Goal: Information Seeking & Learning: Compare options

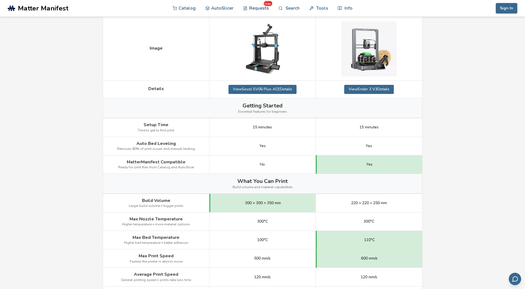
scroll to position [53, 0]
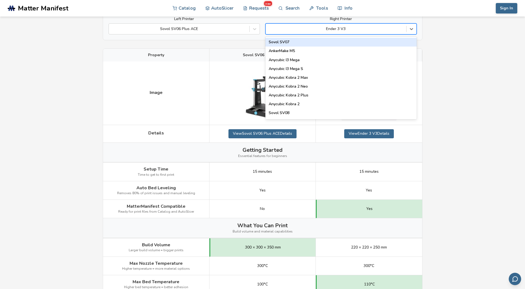
click at [416, 30] on div "Ender 3 V3" at bounding box center [340, 28] width 151 height 11
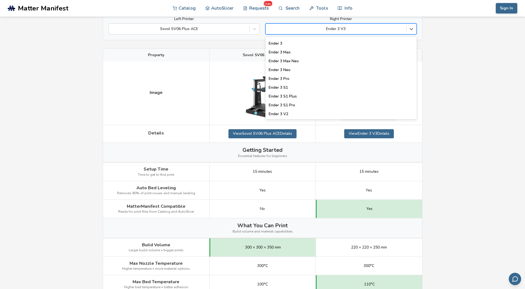
scroll to position [467, 0]
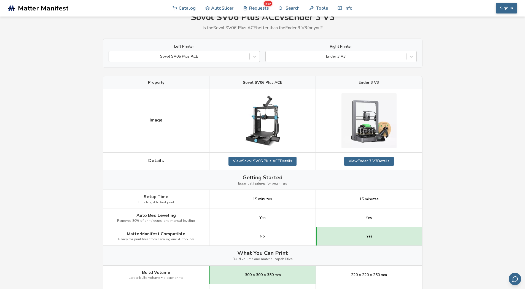
scroll to position [0, 0]
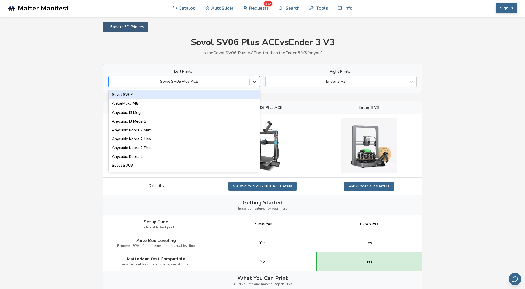
click at [257, 81] on icon at bounding box center [255, 82] width 6 height 6
drag, startPoint x: 255, startPoint y: 98, endPoint x: 255, endPoint y: 102, distance: 4.7
click at [255, 102] on div "Sovol SV07 AnkerMake M5 Anycubic I3 Mega Anycubic I3 Mega S Anycubic Kobra 2 Ma…" at bounding box center [184, 130] width 151 height 83
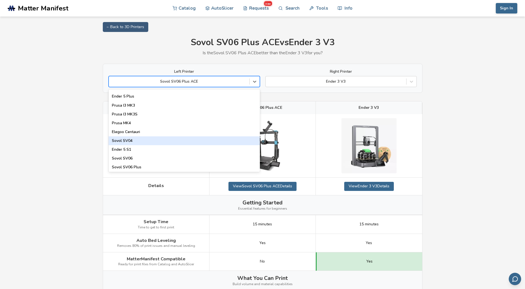
scroll to position [220, 0]
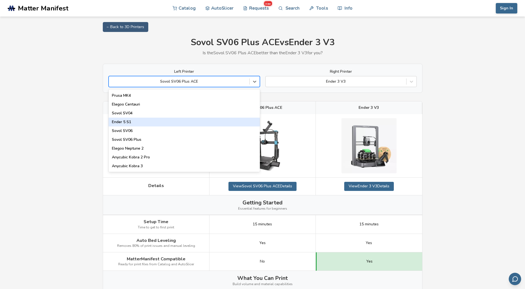
click at [200, 124] on div "Ender 5 S1" at bounding box center [184, 122] width 151 height 9
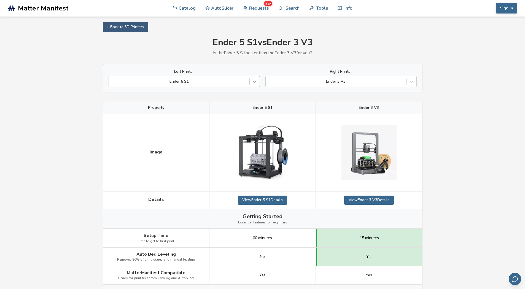
click at [253, 81] on icon at bounding box center [255, 82] width 6 height 6
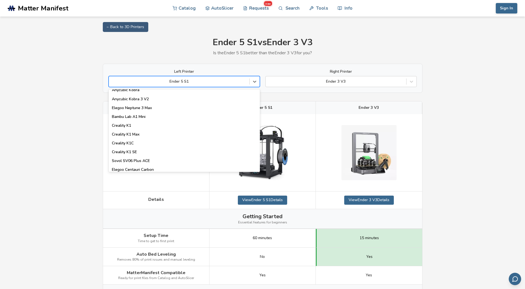
scroll to position [110, 0]
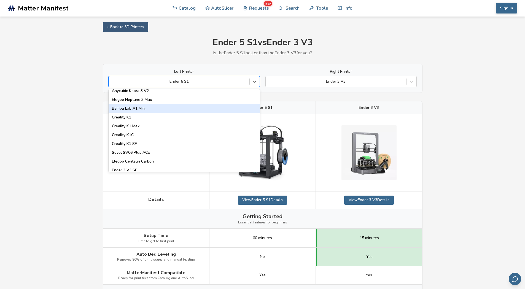
click at [160, 107] on div "Bambu Lab A1 Mini" at bounding box center [184, 108] width 151 height 9
